Goal: Transaction & Acquisition: Purchase product/service

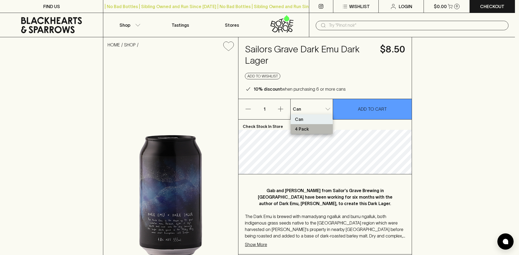
click at [308, 127] on p "4 Pack" at bounding box center [302, 129] width 14 height 6
type input "1"
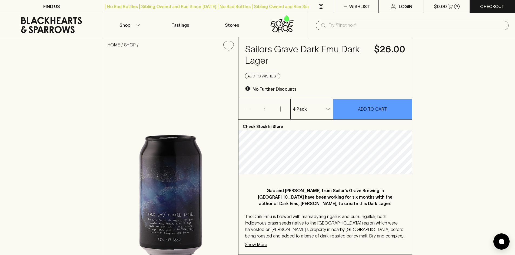
scroll to position [54, 0]
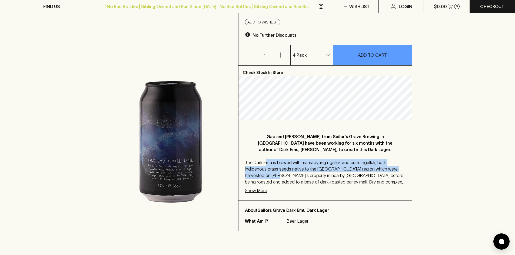
drag, startPoint x: 266, startPoint y: 162, endPoint x: 406, endPoint y: 170, distance: 140.5
click at [406, 170] on div "Gab and [PERSON_NAME] from Sailor's Grave Brewing in [GEOGRAPHIC_DATA] have bee…" at bounding box center [324, 161] width 173 height 80
click at [335, 171] on p "The Dark Emu is brewed with mamadyang ngalluk and burru ngalluk, both indigenou…" at bounding box center [325, 172] width 160 height 26
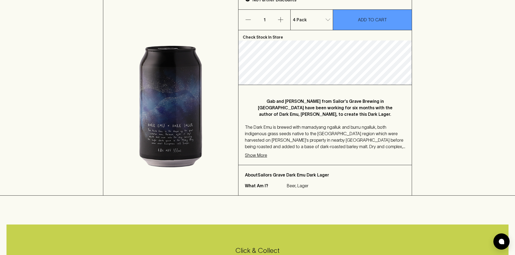
scroll to position [108, 0]
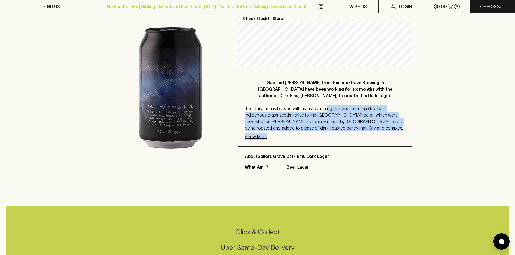
drag, startPoint x: 325, startPoint y: 108, endPoint x: 325, endPoint y: 136, distance: 27.6
click at [395, 133] on div "Gab and [PERSON_NAME] from Sailor's Grave Brewing in [GEOGRAPHIC_DATA] have bee…" at bounding box center [324, 106] width 173 height 80
click at [265, 139] on p "Show More" at bounding box center [256, 137] width 22 height 6
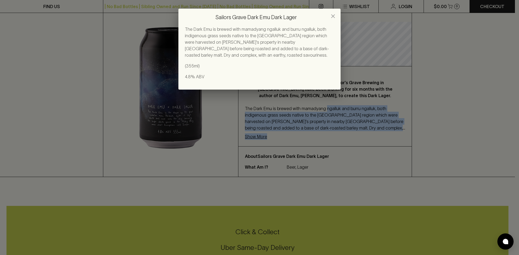
click at [336, 17] on icon "close" at bounding box center [333, 16] width 6 height 6
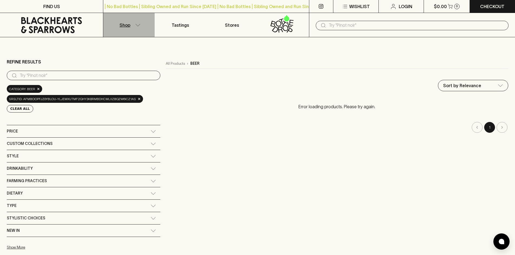
click at [138, 25] on icon "button" at bounding box center [137, 25] width 5 height 3
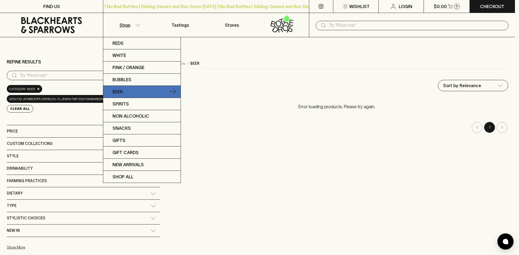
click at [121, 95] on p "Beer" at bounding box center [117, 92] width 10 height 6
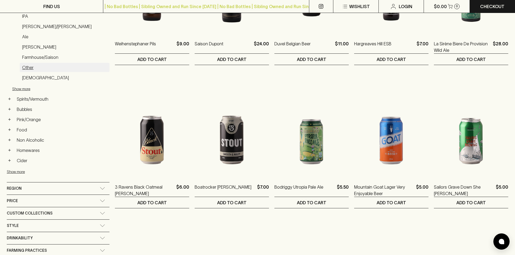
scroll to position [189, 0]
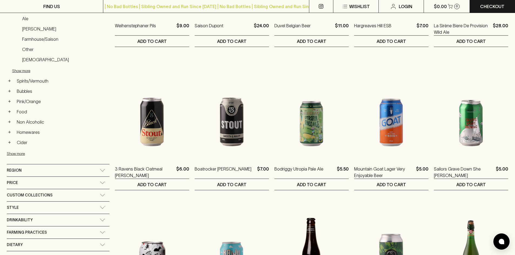
click at [55, 172] on div "Region" at bounding box center [53, 170] width 93 height 7
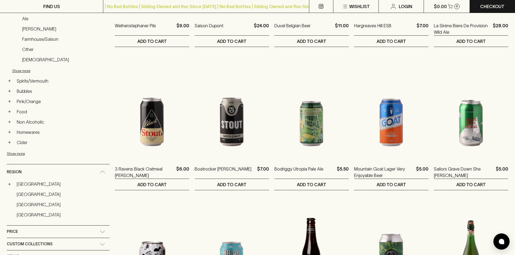
click at [34, 181] on link "[GEOGRAPHIC_DATA]" at bounding box center [61, 184] width 95 height 9
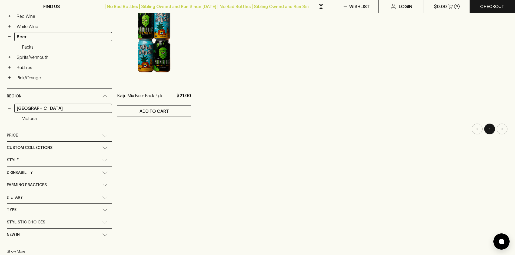
scroll to position [108, 0]
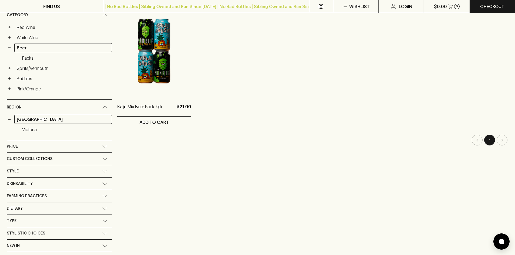
click at [26, 132] on link "Victoria" at bounding box center [66, 129] width 92 height 9
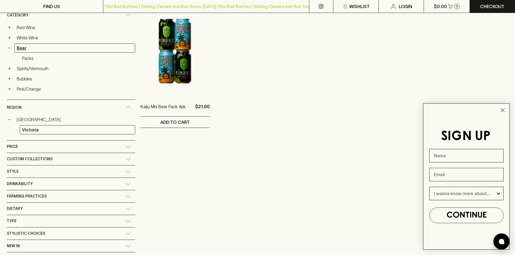
click at [22, 48] on link "Beer" at bounding box center [74, 48] width 121 height 9
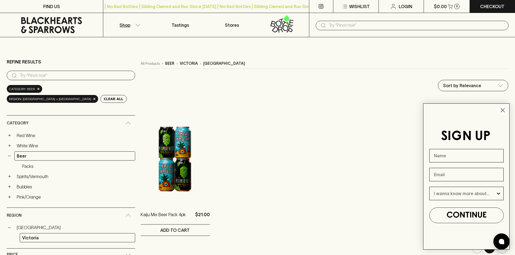
click at [46, 32] on icon at bounding box center [51, 25] width 95 height 16
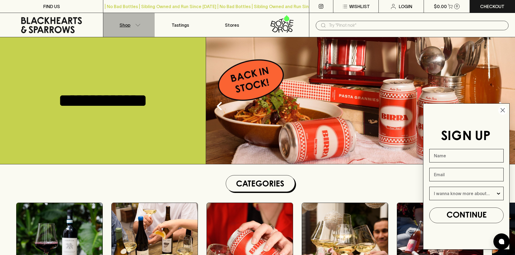
click at [138, 28] on button "Shop" at bounding box center [128, 25] width 51 height 24
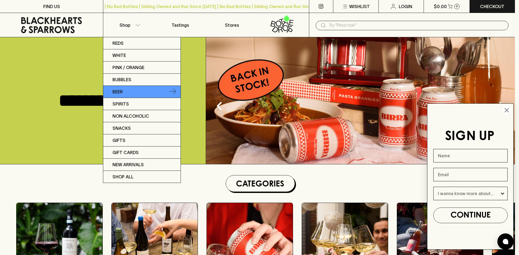
click at [118, 93] on p "Beer" at bounding box center [117, 92] width 10 height 6
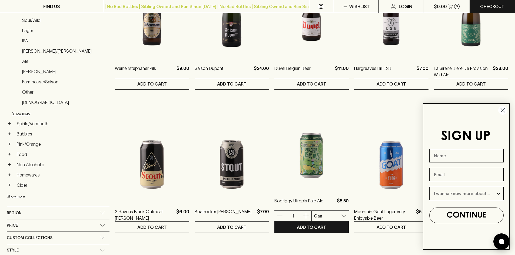
scroll to position [162, 0]
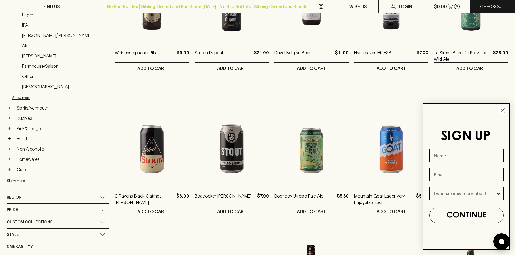
click at [505, 109] on circle "Close dialog" at bounding box center [502, 110] width 9 height 9
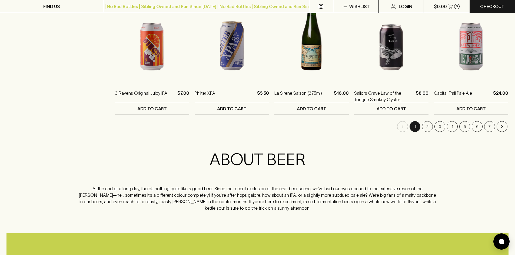
scroll to position [568, 0]
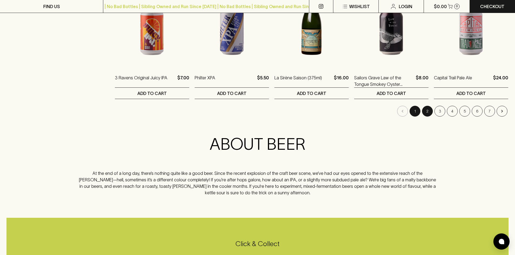
click at [429, 114] on button "2" at bounding box center [427, 111] width 11 height 11
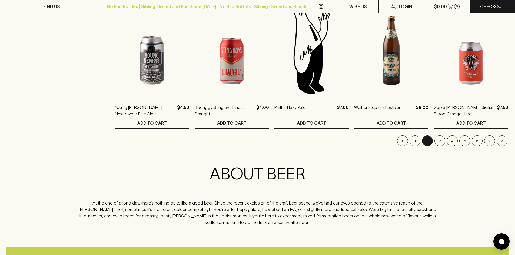
scroll to position [541, 0]
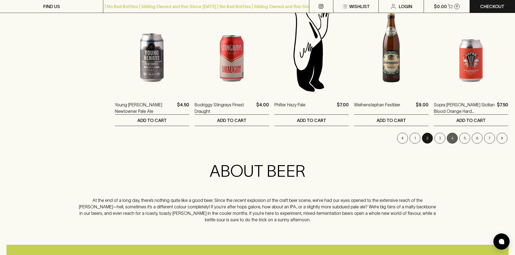
click at [448, 139] on button "4" at bounding box center [452, 138] width 11 height 11
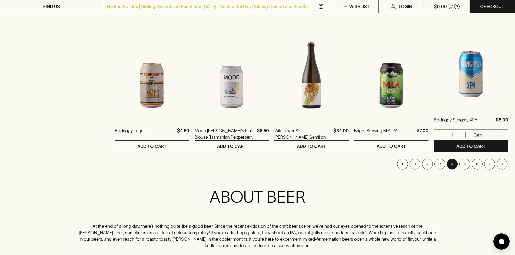
scroll to position [514, 0]
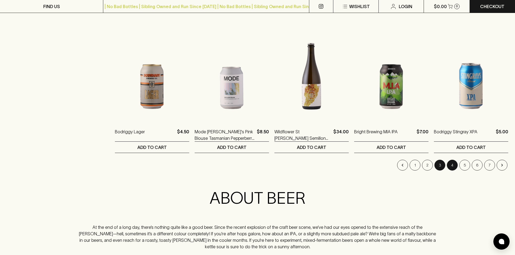
click at [436, 166] on button "3" at bounding box center [439, 165] width 11 height 11
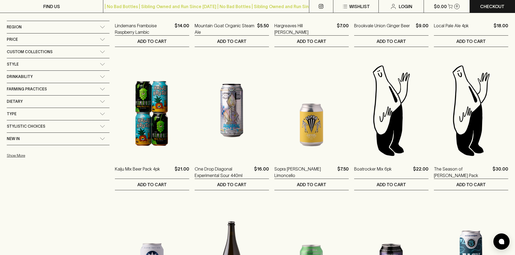
scroll to position [486, 0]
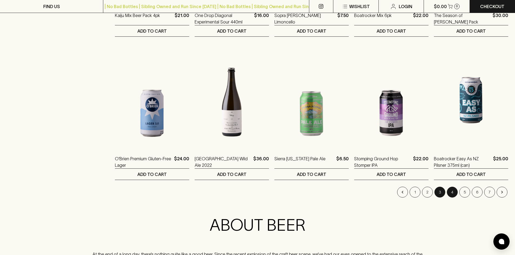
click at [450, 190] on button "4" at bounding box center [452, 192] width 11 height 11
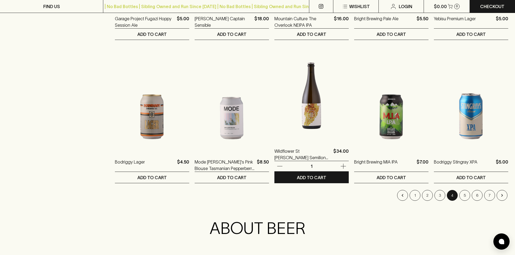
scroll to position [514, 0]
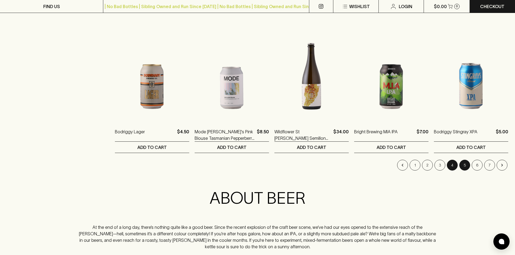
click at [461, 169] on button "5" at bounding box center [464, 165] width 11 height 11
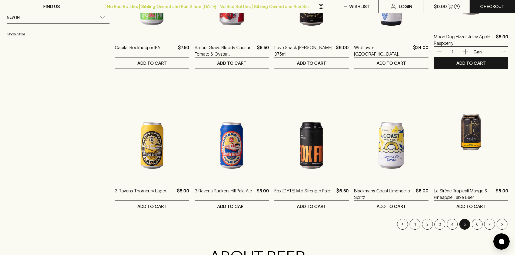
scroll to position [486, 0]
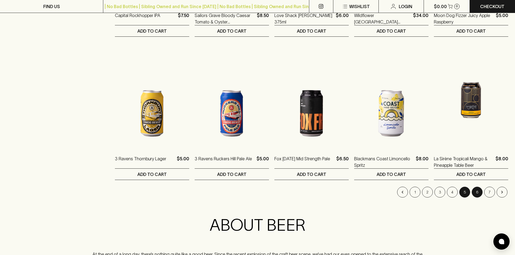
click at [481, 191] on button "6" at bounding box center [477, 192] width 11 height 11
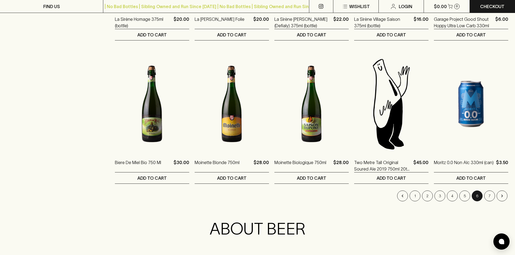
scroll to position [486, 0]
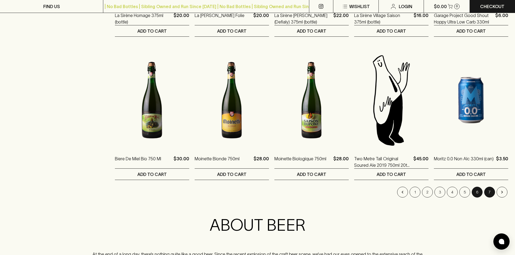
click at [487, 192] on button "7" at bounding box center [489, 192] width 11 height 11
